Goal: Transaction & Acquisition: Book appointment/travel/reservation

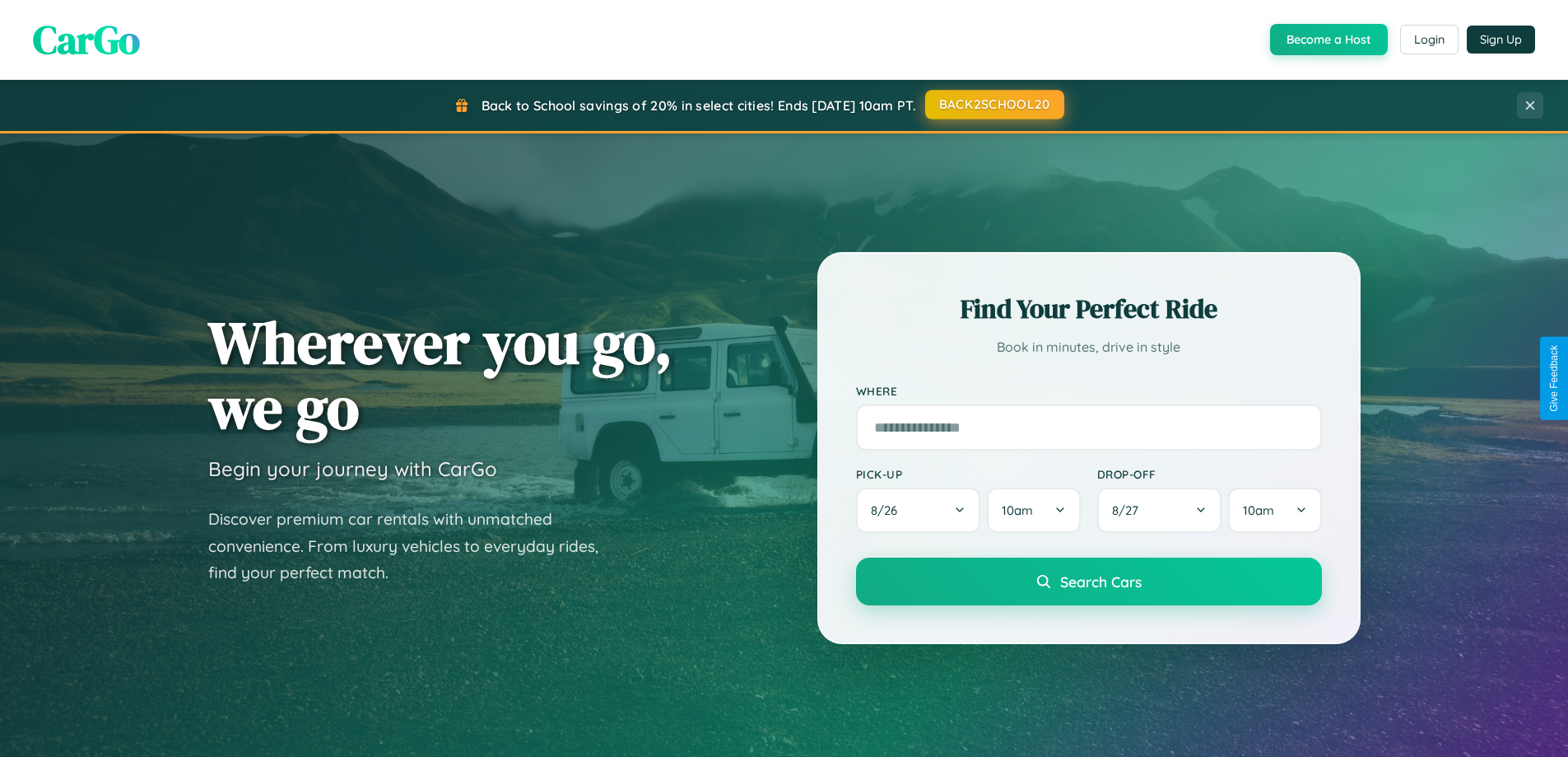
click at [994, 105] on button "BACK2SCHOOL20" at bounding box center [994, 105] width 139 height 30
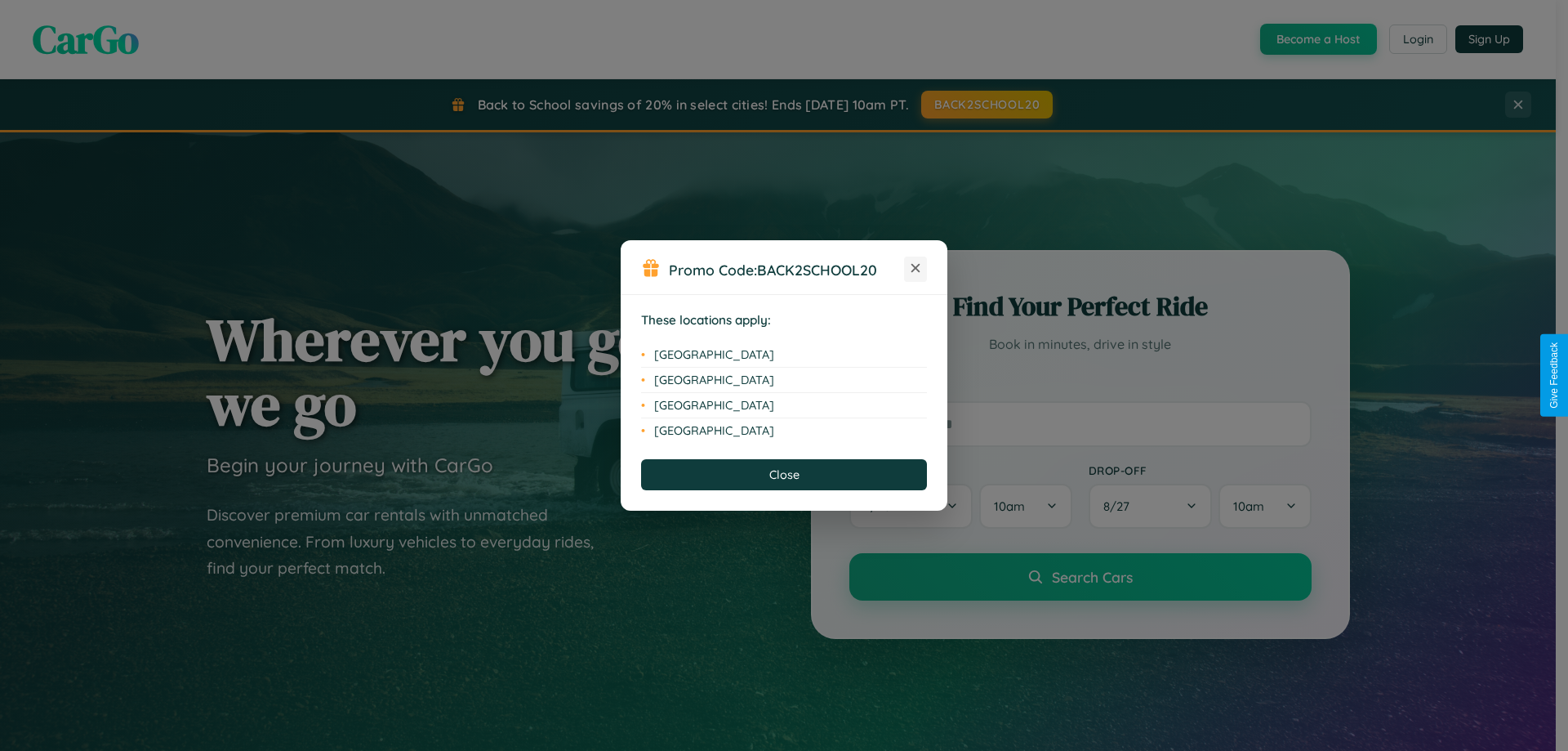
click at [916, 269] on icon at bounding box center [916, 269] width 9 height 9
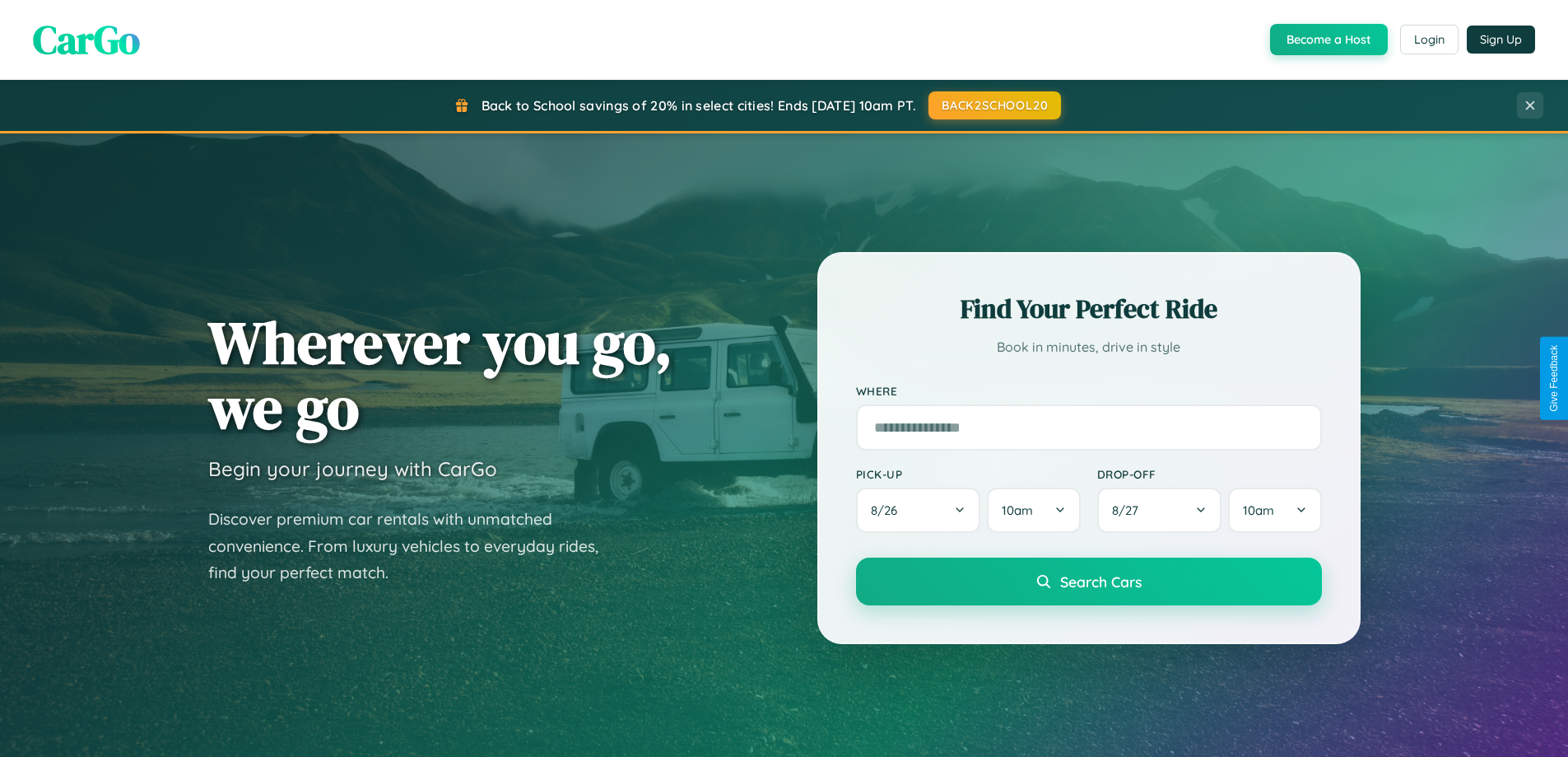
scroll to position [3168, 0]
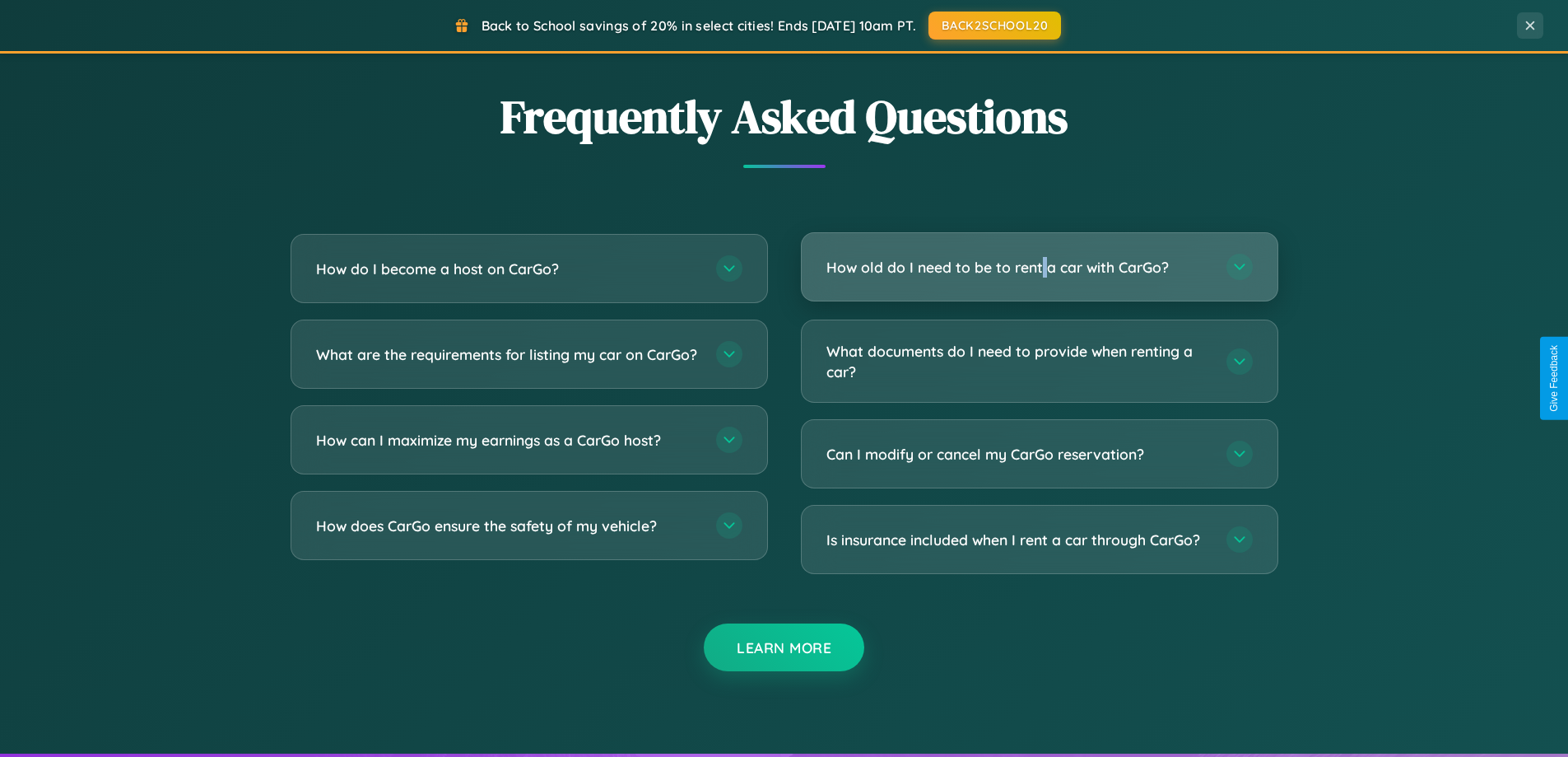
click at [1038, 268] on h3 "How old do I need to be to rent a car with CarGo?" at bounding box center [1018, 267] width 383 height 21
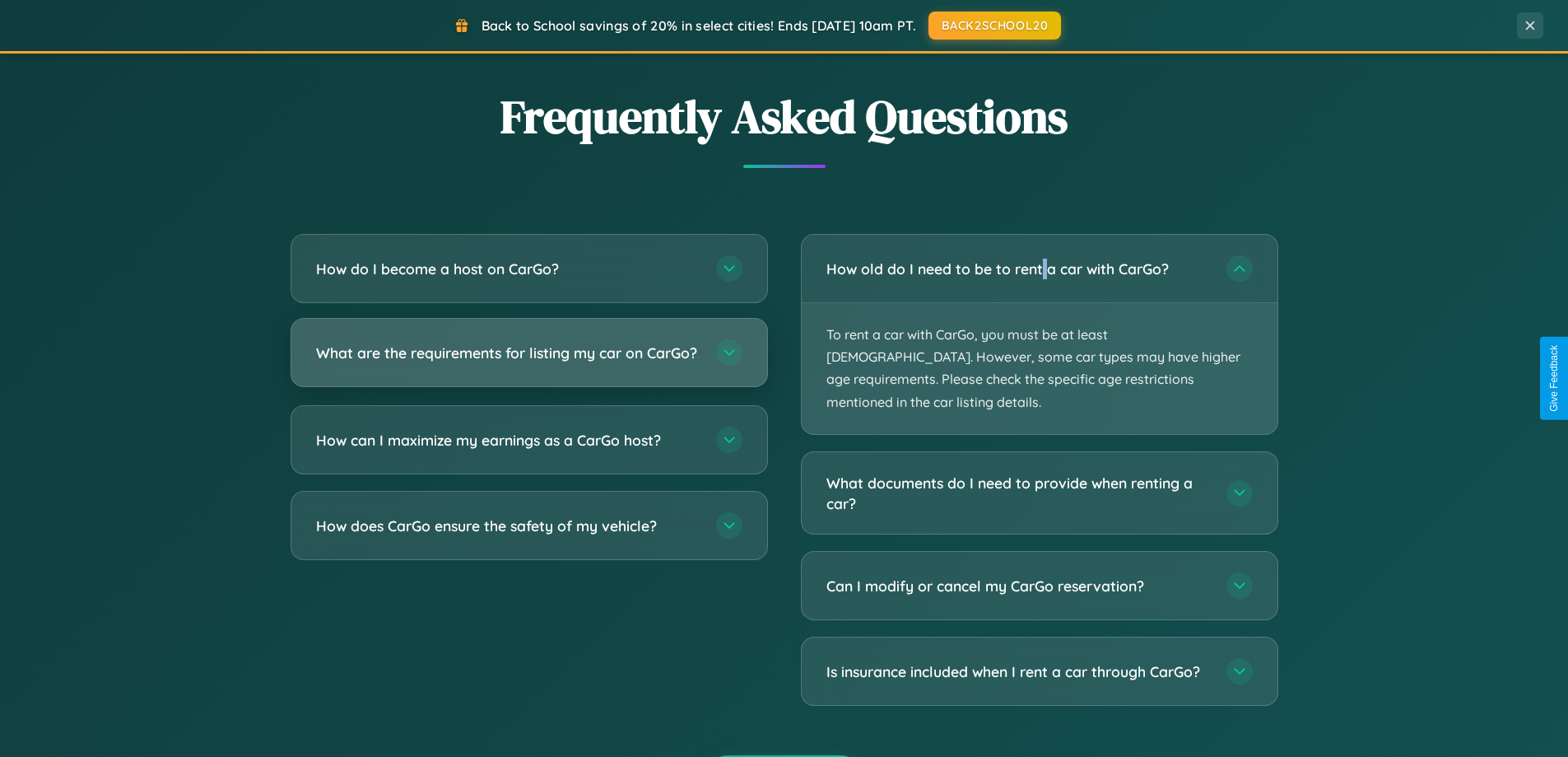
click at [529, 361] on h3 "What are the requirements for listing my car on CarGo?" at bounding box center [508, 353] width 383 height 21
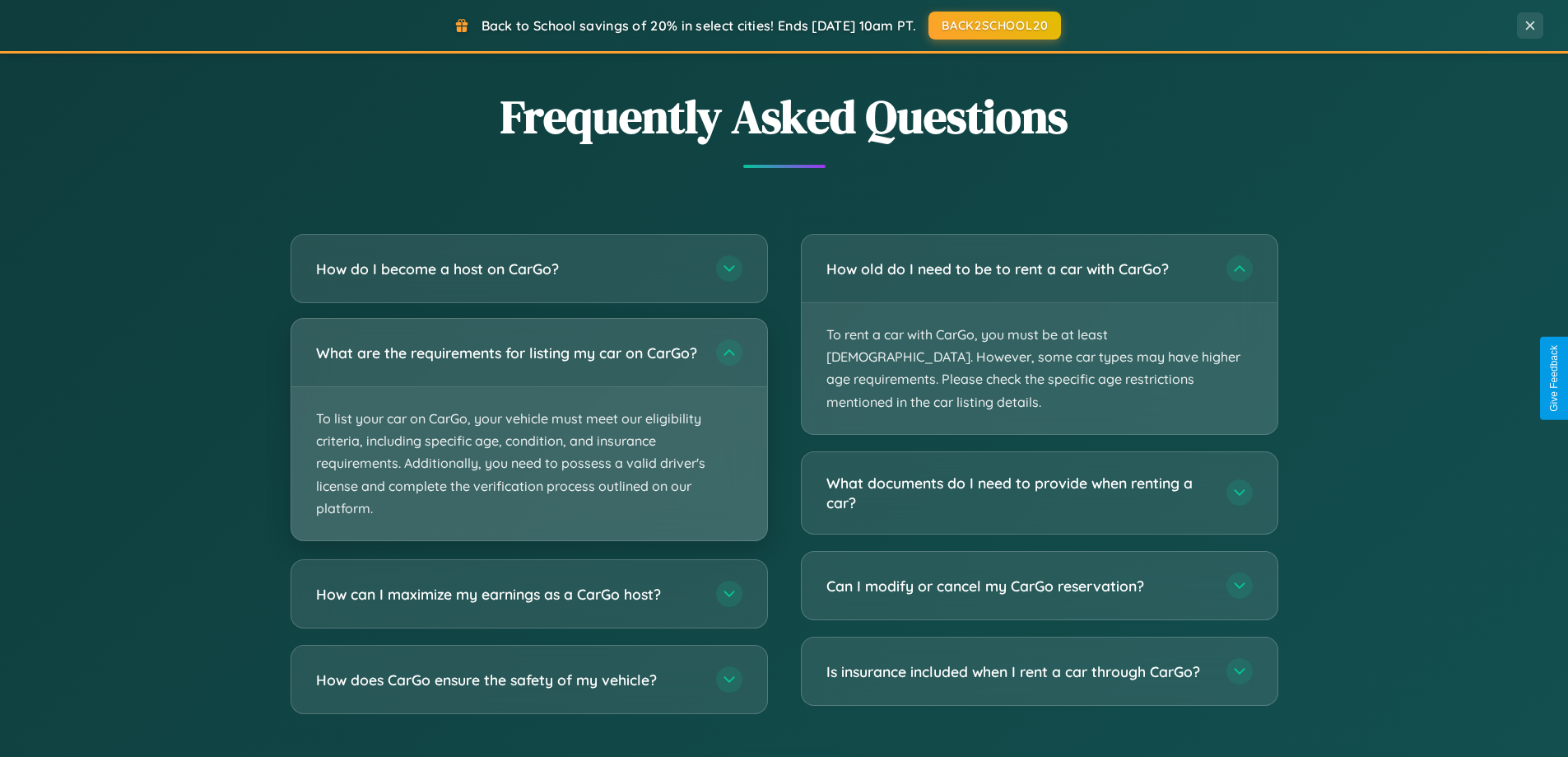
click at [529, 436] on p "To list your car on CarGo, your vehicle must meet our eligibility criteria, inc…" at bounding box center [530, 463] width 476 height 154
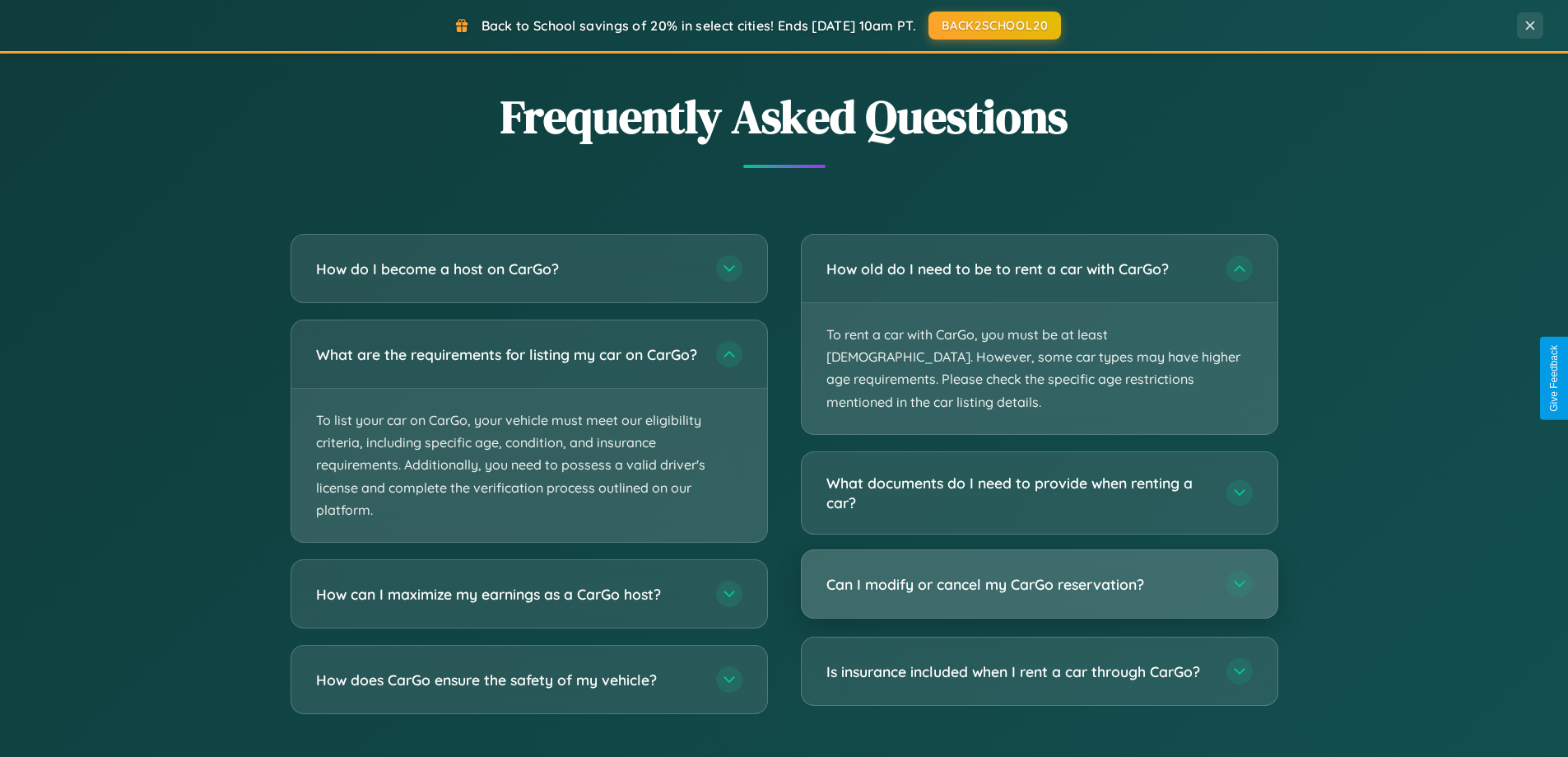
click at [1038, 573] on h3 "Can I modify or cancel my CarGo reservation?" at bounding box center [1018, 583] width 383 height 21
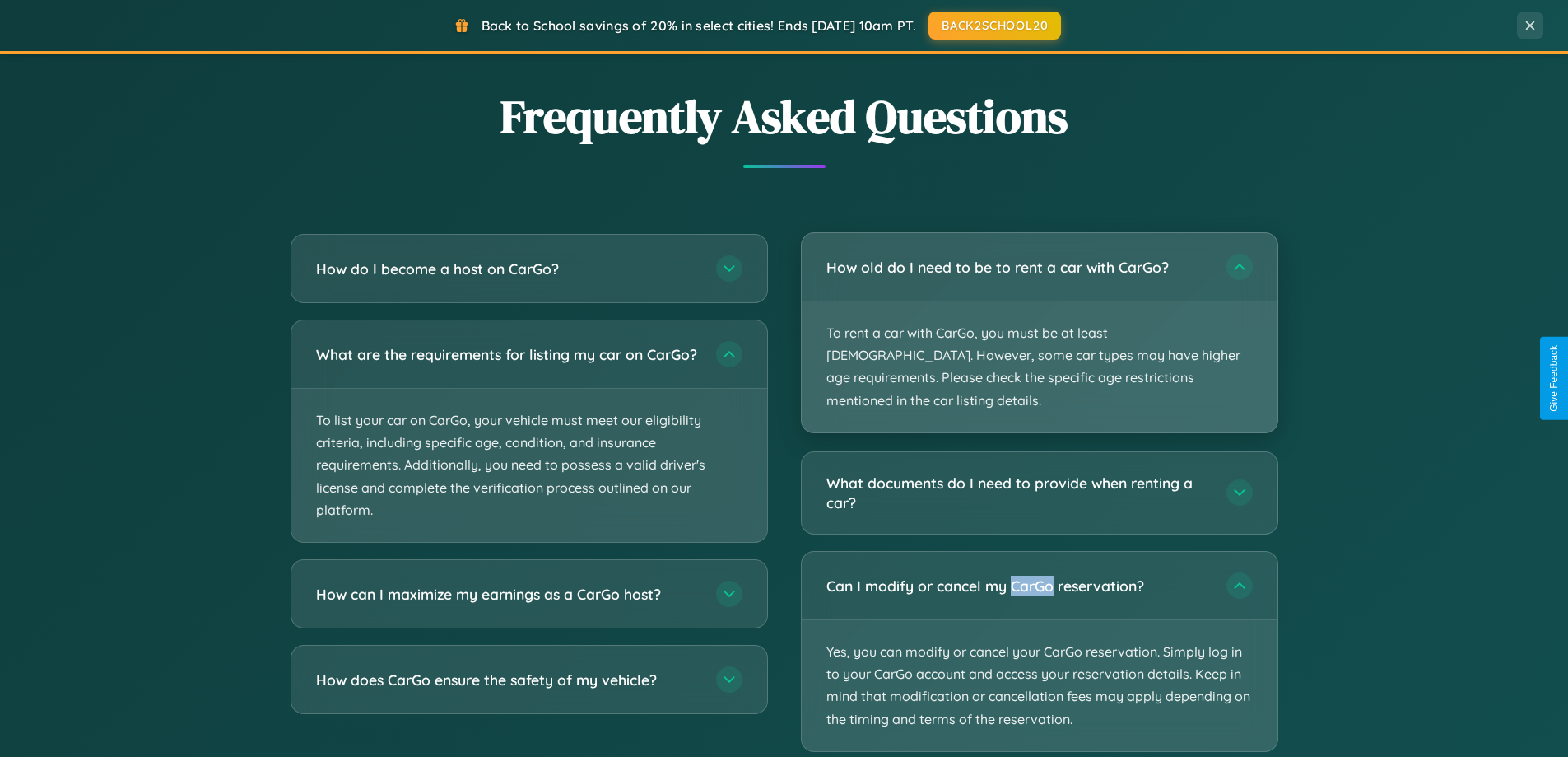
click at [1038, 323] on p "To rent a car with CarGo, you must be at least [DEMOGRAPHIC_DATA]. However, som…" at bounding box center [1039, 367] width 476 height 131
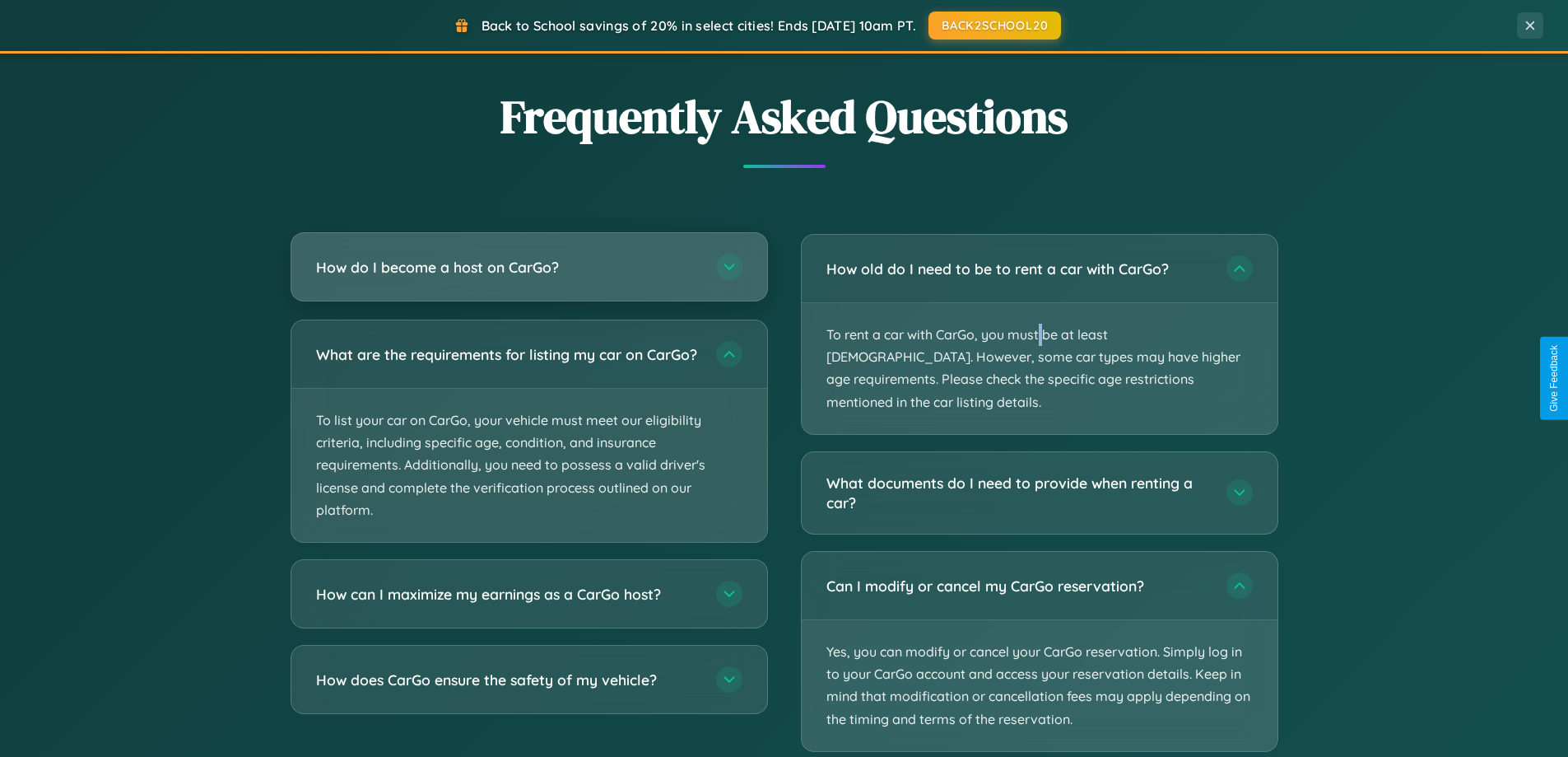
click at [529, 267] on h3 "How do I become a host on CarGo?" at bounding box center [508, 267] width 383 height 21
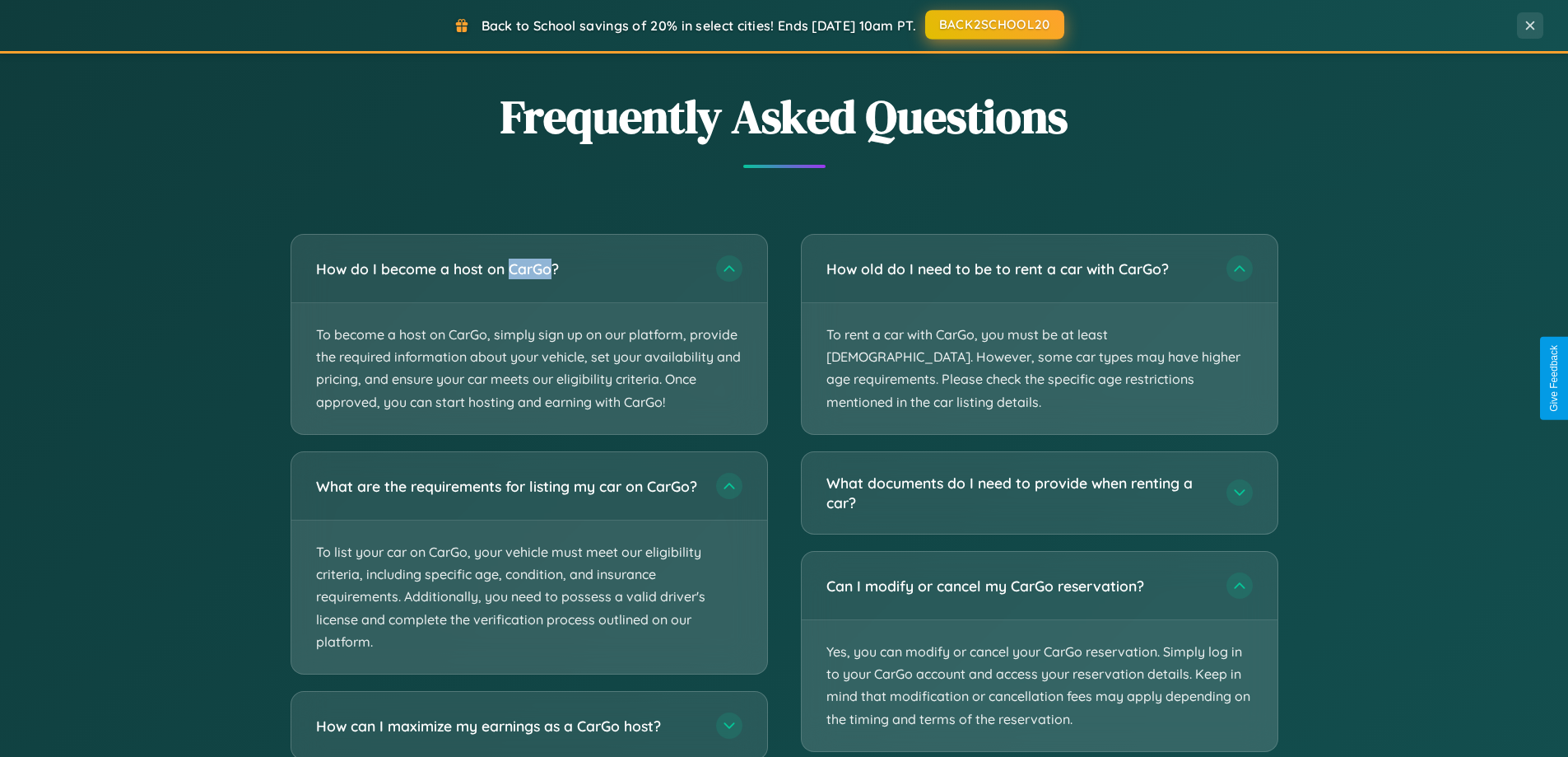
click at [994, 25] on button "BACK2SCHOOL20" at bounding box center [994, 25] width 139 height 30
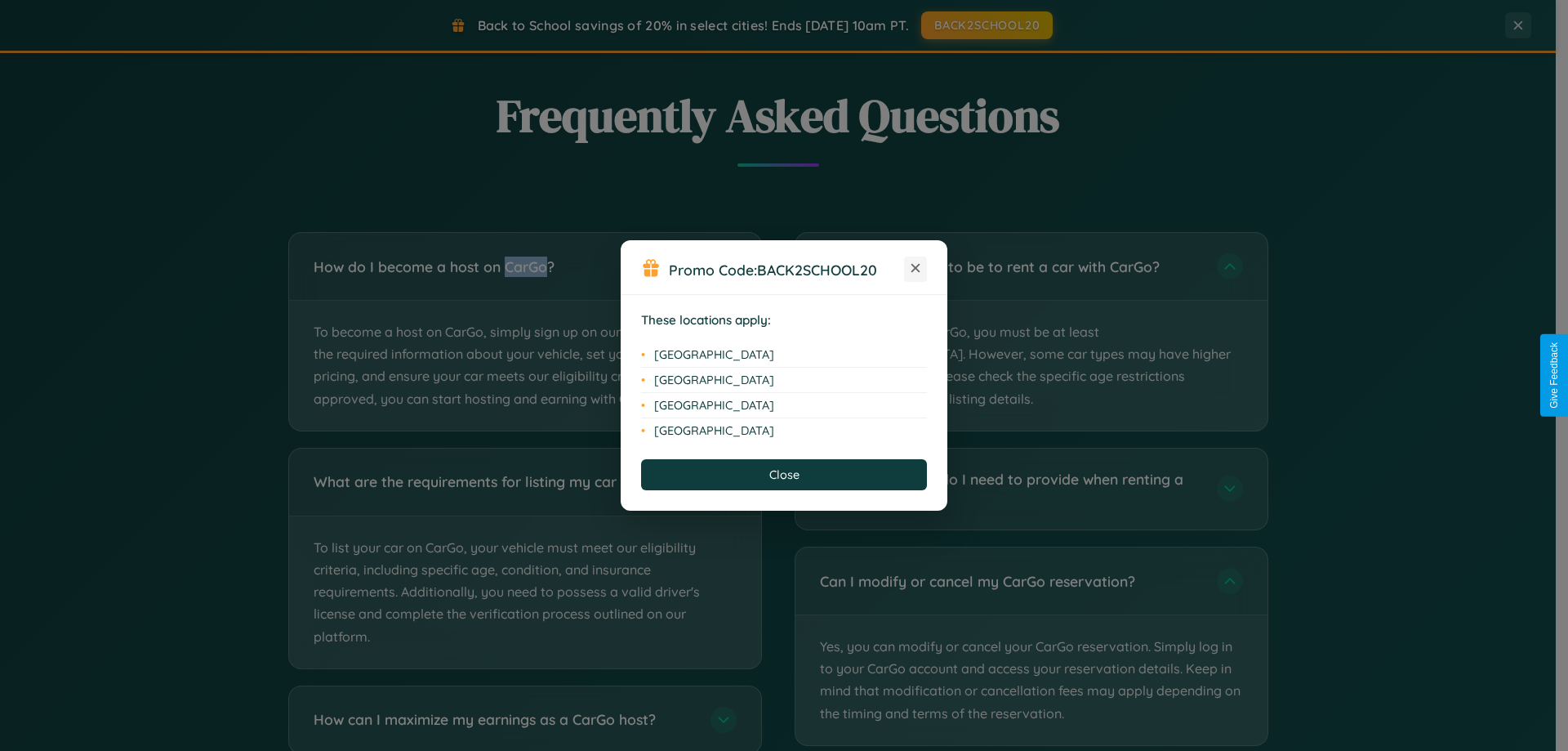
click at [916, 269] on icon at bounding box center [916, 269] width 9 height 9
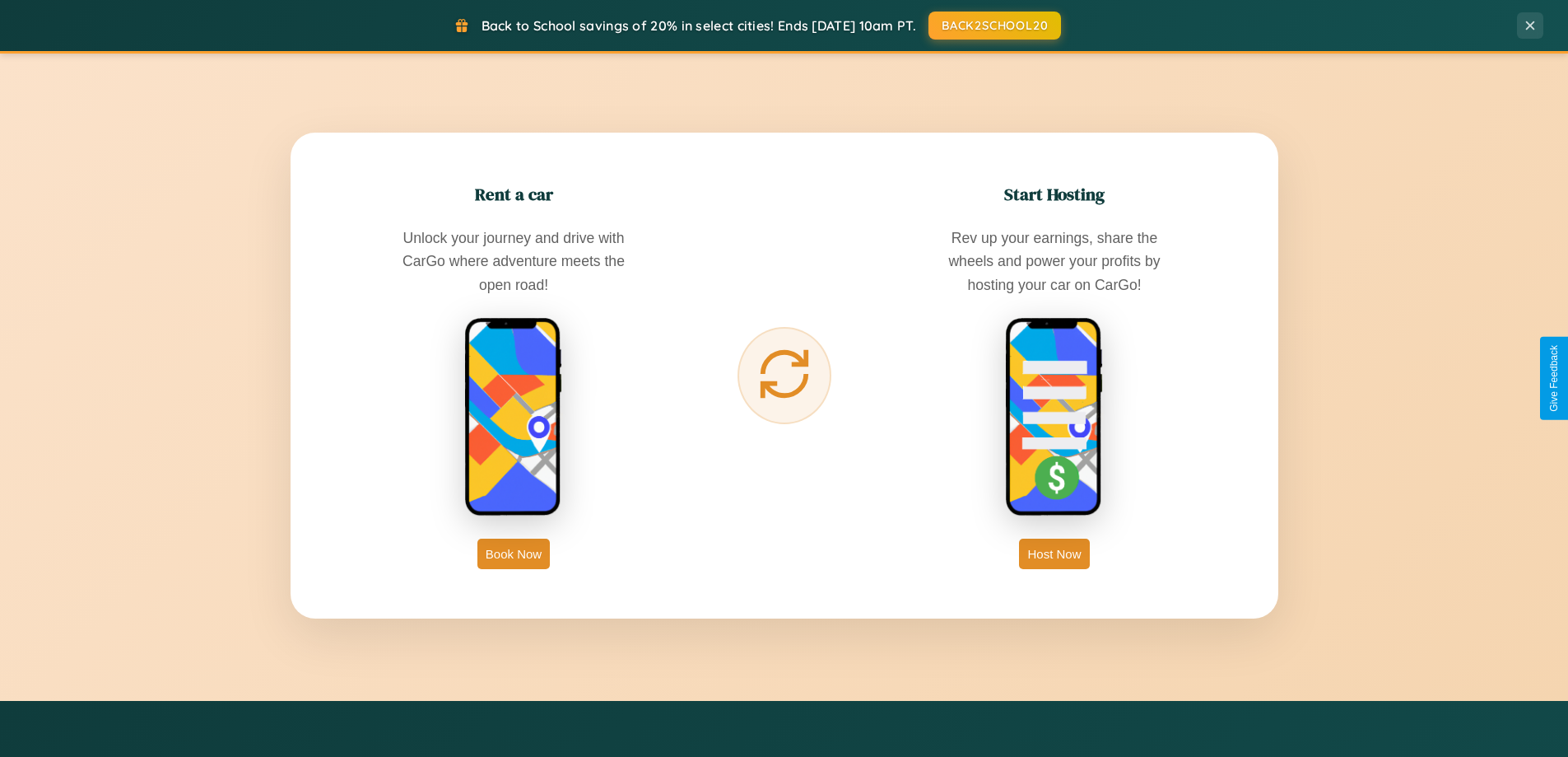
scroll to position [0, 0]
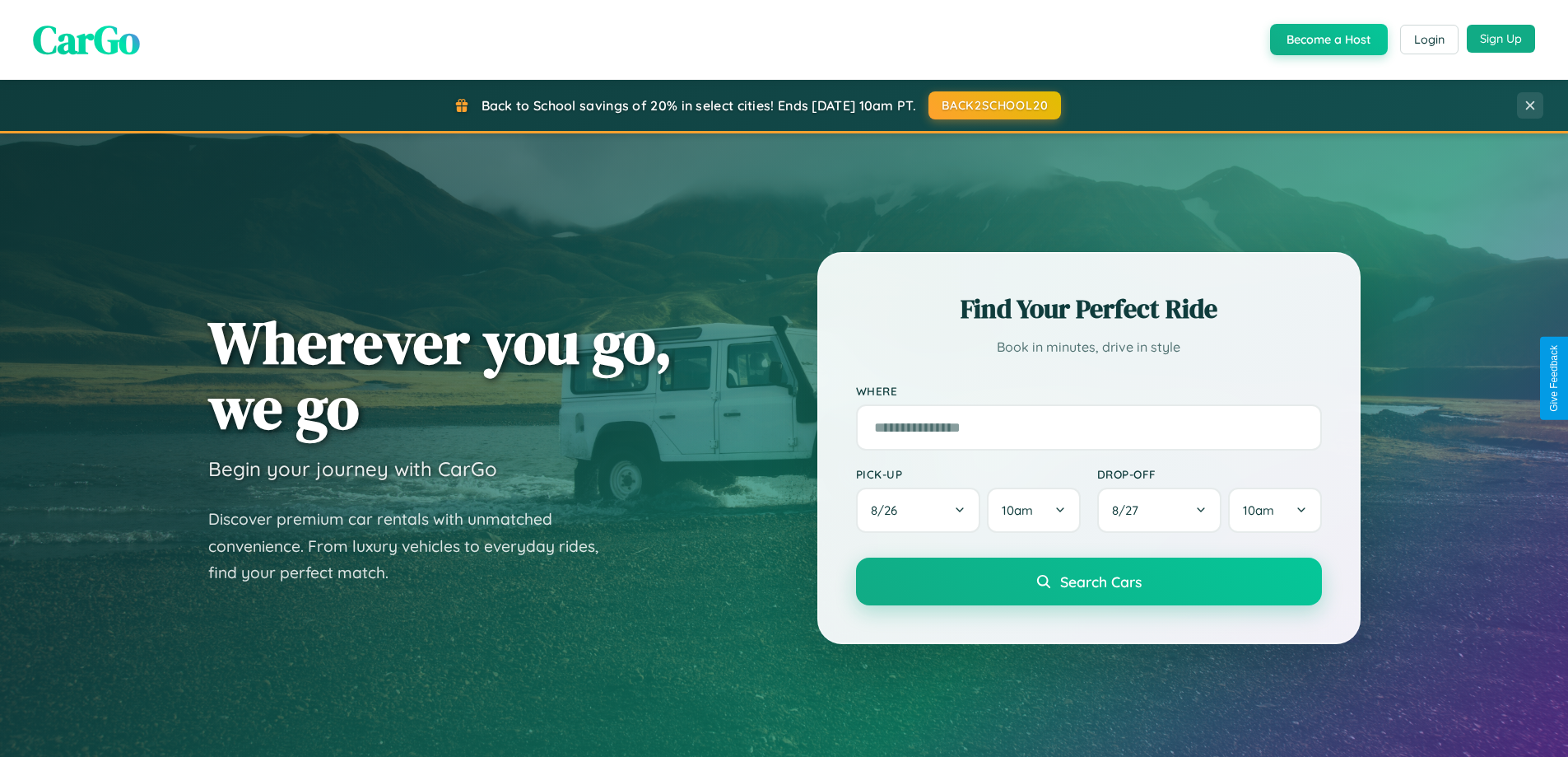
click at [1501, 39] on button "Sign Up" at bounding box center [1501, 38] width 68 height 28
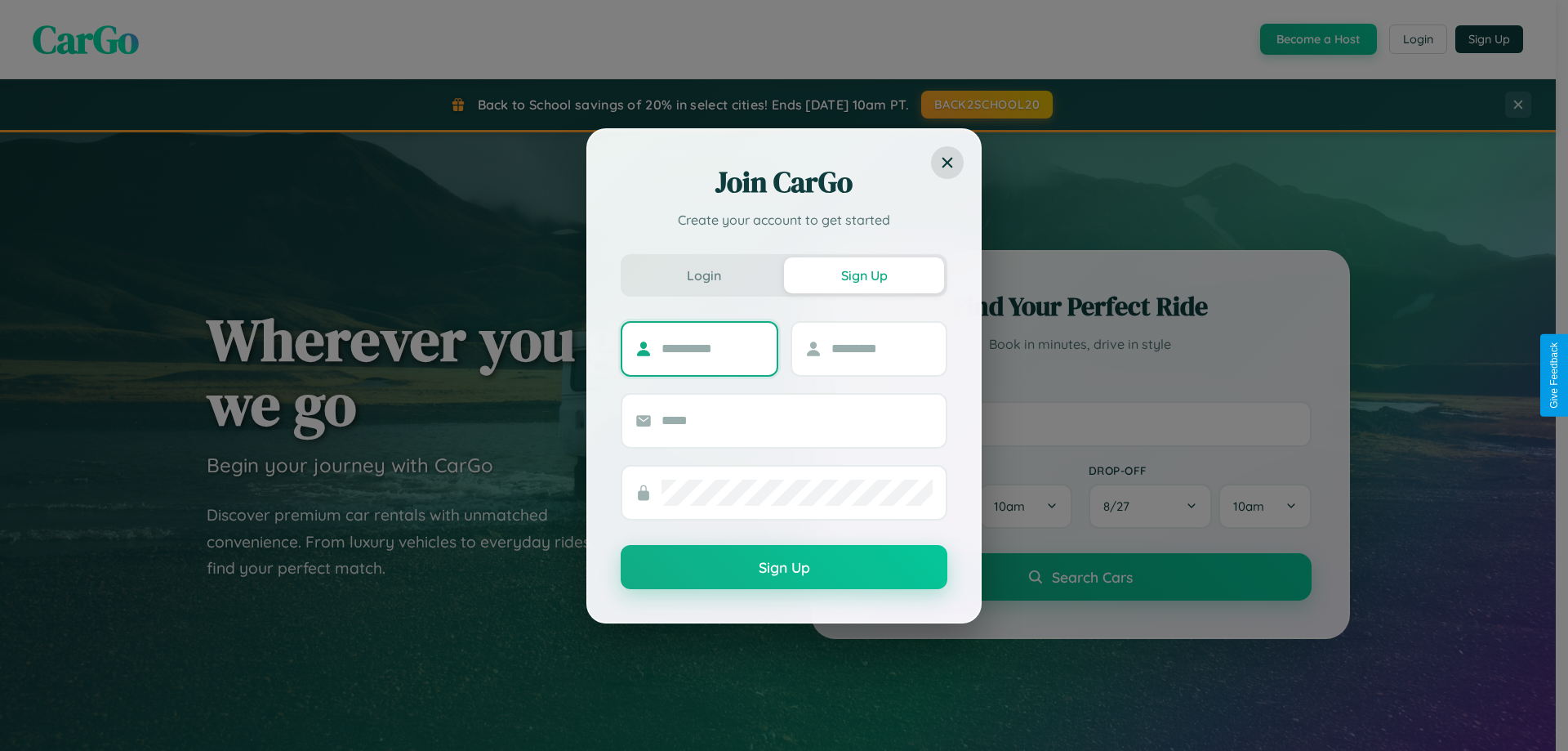
click at [712, 348] on input "text" at bounding box center [712, 348] width 102 height 26
type input "*****"
click at [881, 348] on input "text" at bounding box center [881, 348] width 102 height 26
type input "*****"
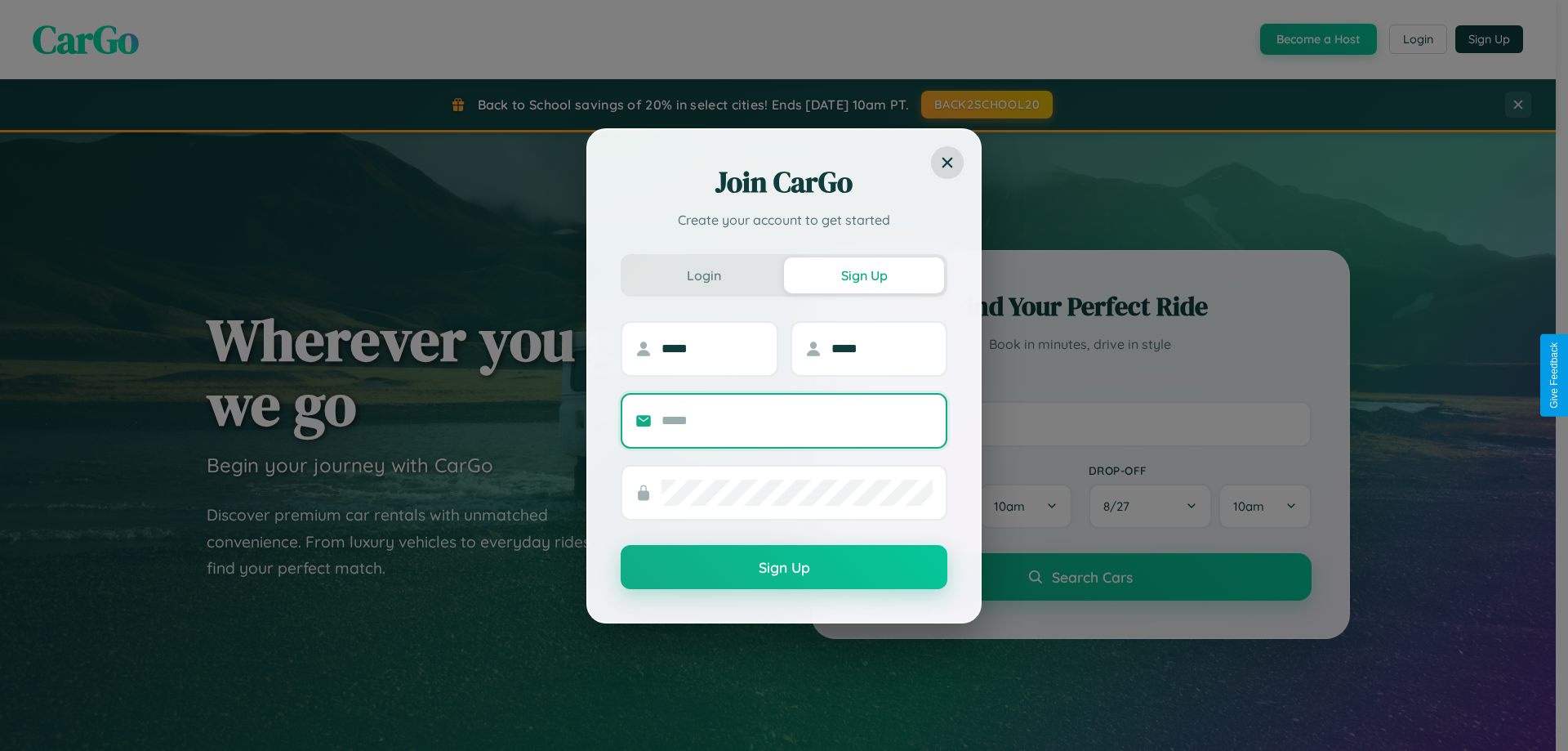
click at [797, 420] on input "text" at bounding box center [797, 420] width 271 height 26
type input "**********"
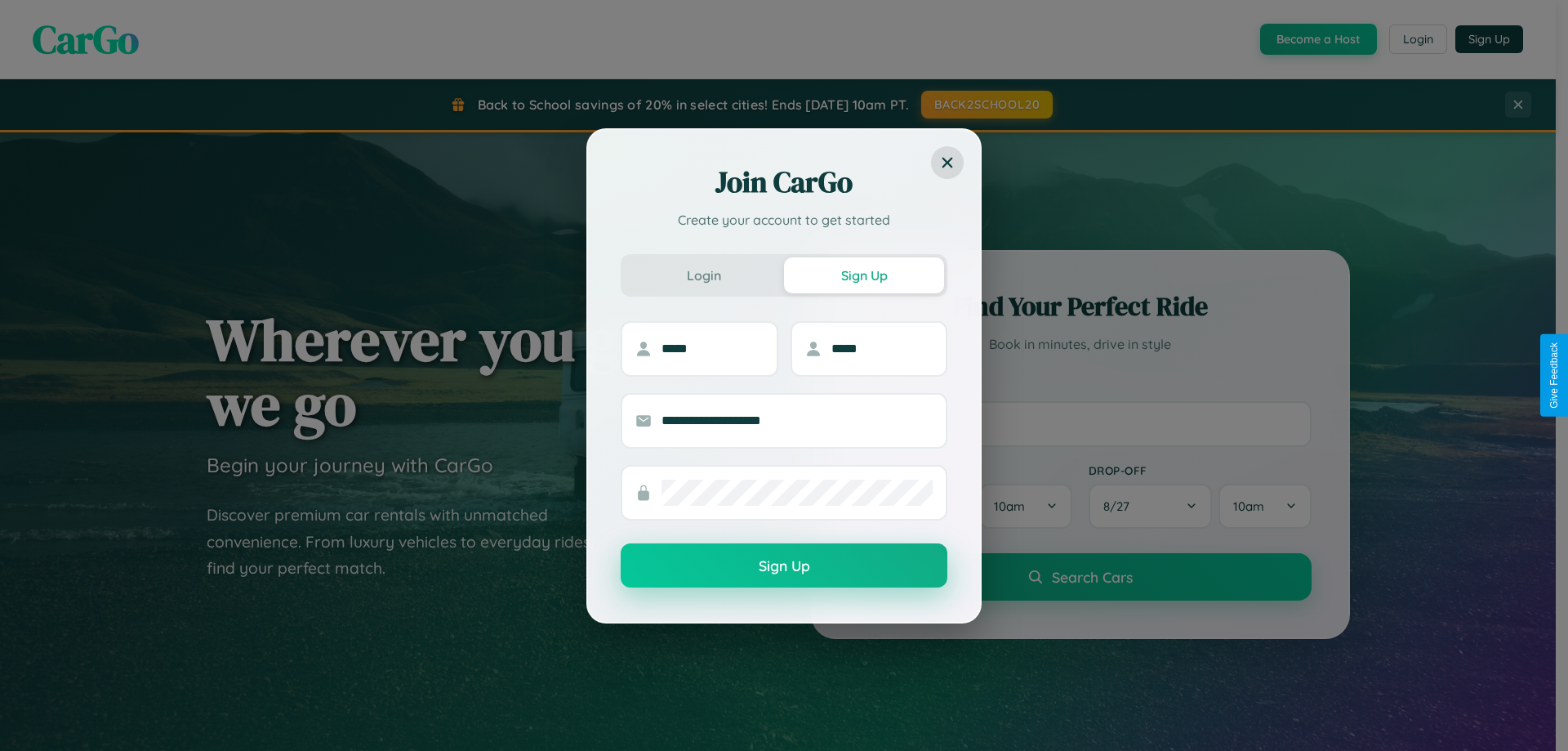
click at [784, 566] on button "Sign Up" at bounding box center [784, 564] width 326 height 44
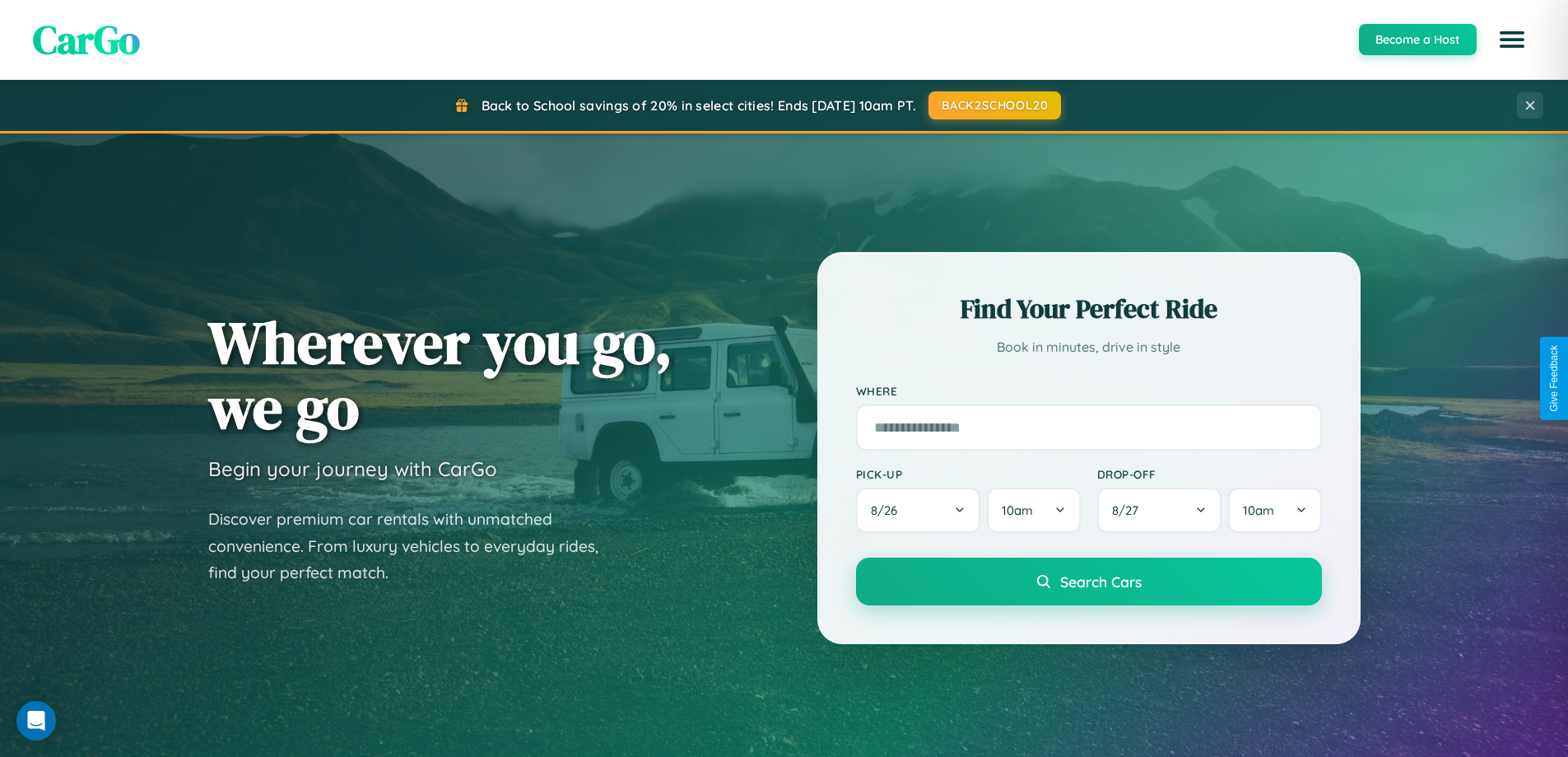
scroll to position [2645, 0]
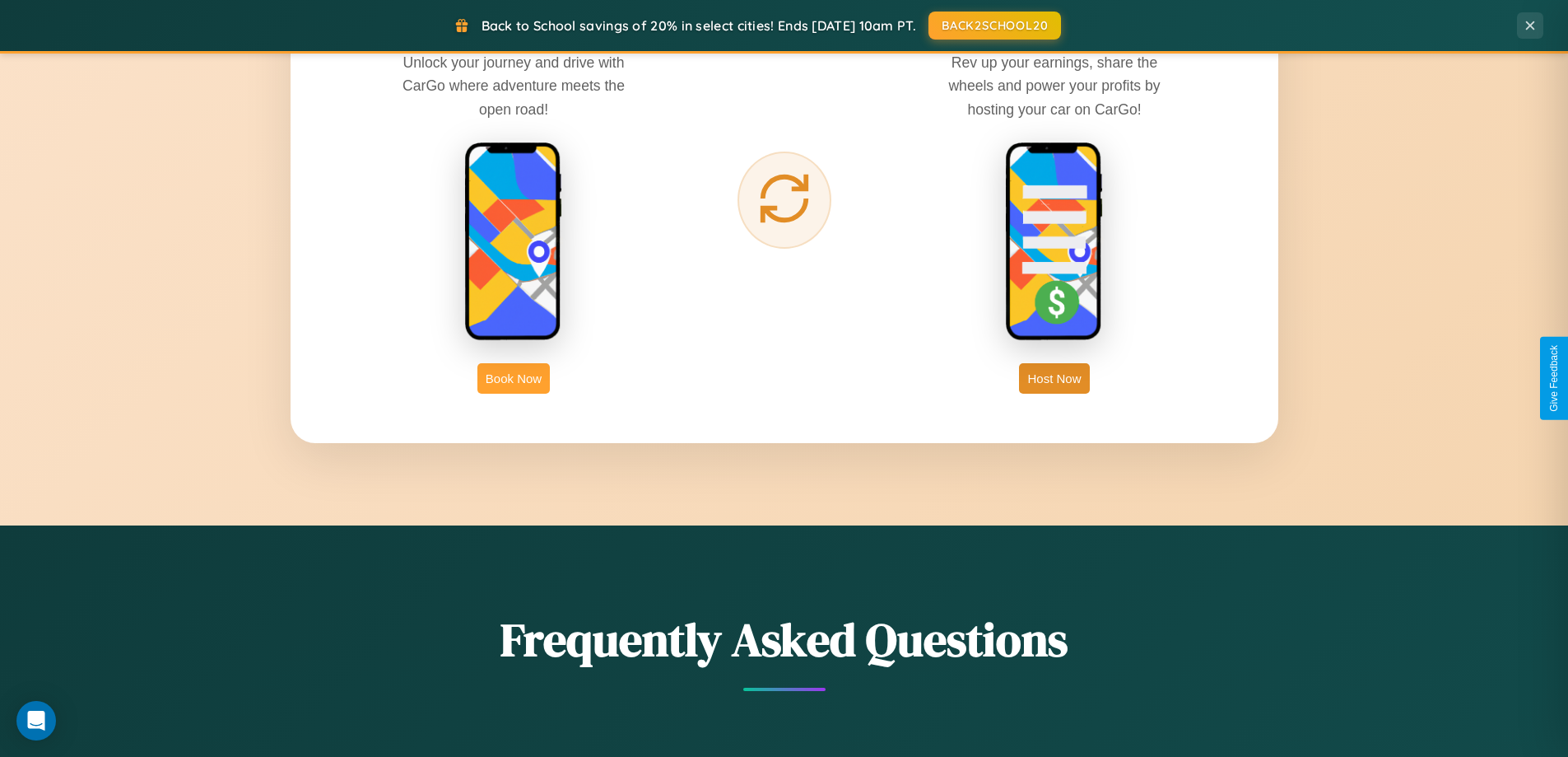
click at [513, 378] on button "Book Now" at bounding box center [513, 379] width 73 height 31
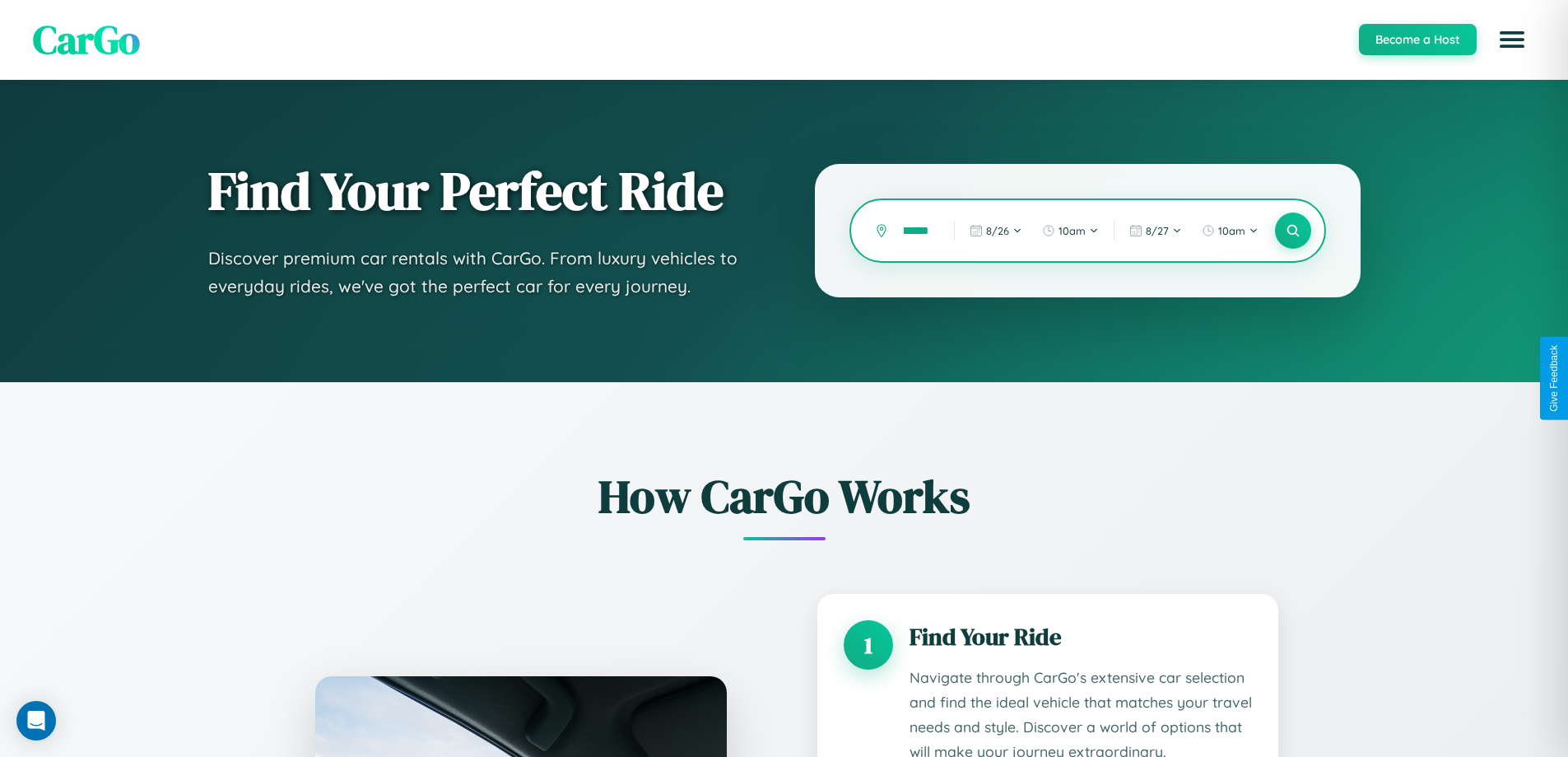
type input "********"
